Goal: Information Seeking & Learning: Learn about a topic

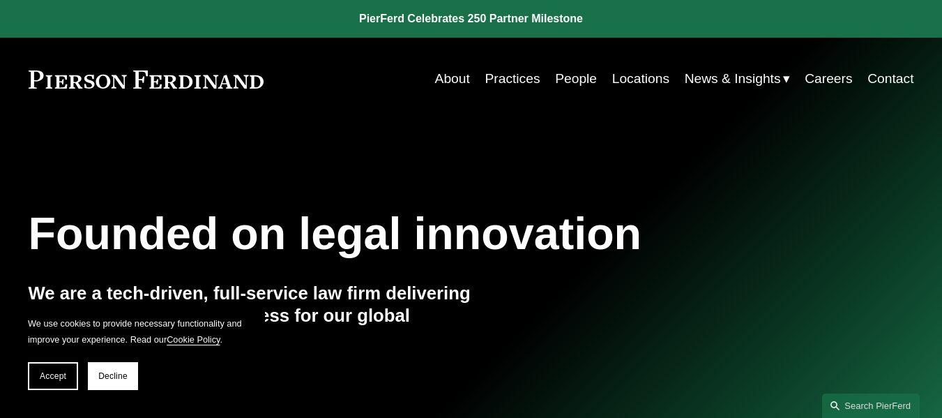
click at [580, 77] on link "People" at bounding box center [576, 79] width 42 height 27
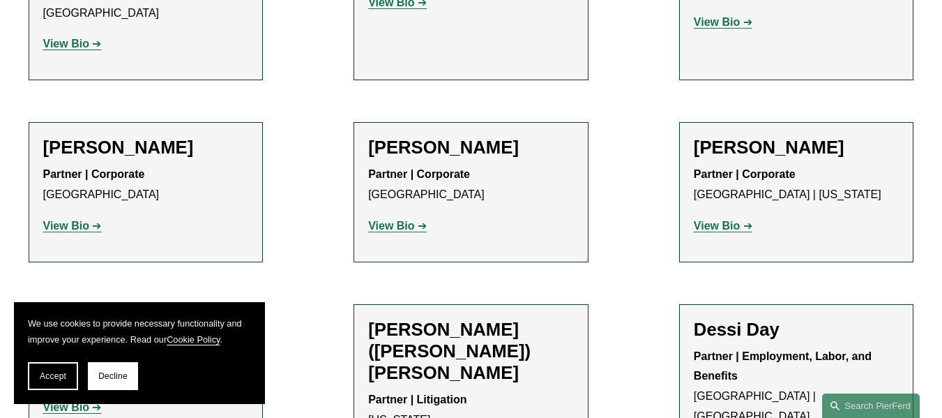
scroll to position [4210, 0]
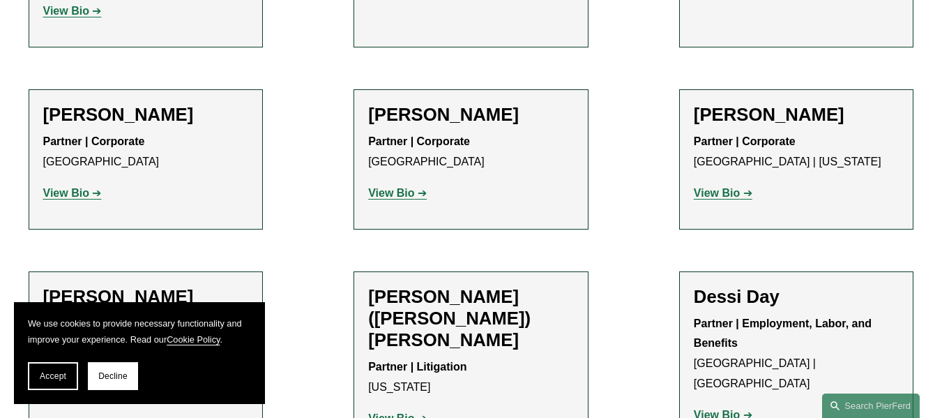
click at [402, 187] on strong "View Bio" at bounding box center [391, 193] width 46 height 12
click at [58, 187] on strong "View Bio" at bounding box center [66, 193] width 46 height 12
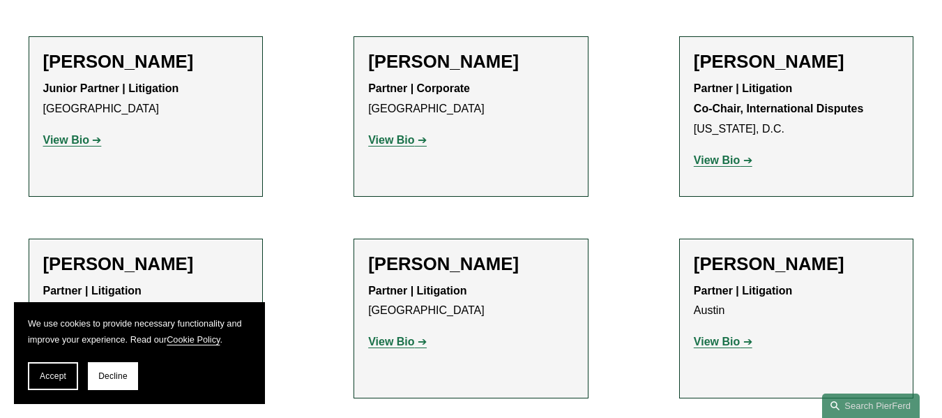
scroll to position [2536, 0]
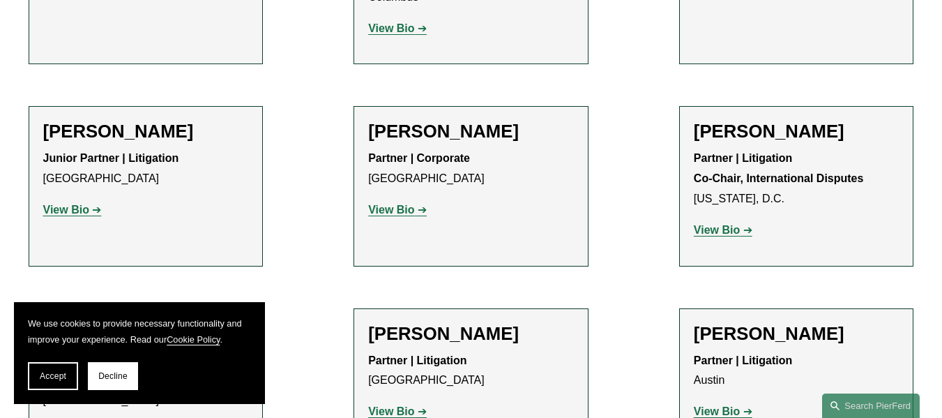
click at [73, 214] on strong "View Bio" at bounding box center [66, 210] width 46 height 12
